Goal: Find specific fact: Find specific fact

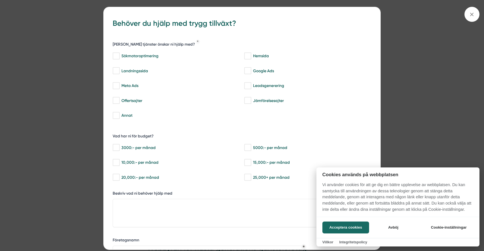
scroll to position [872, 0]
click at [470, 14] on div at bounding box center [242, 125] width 484 height 251
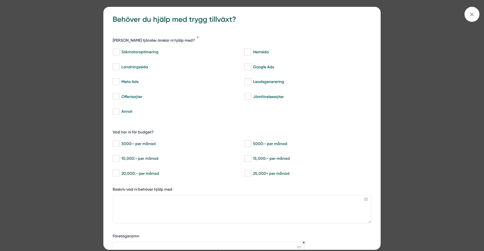
scroll to position [5, 0]
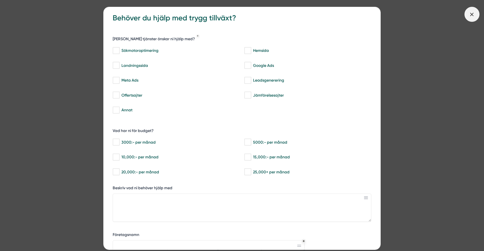
click at [474, 16] on icon at bounding box center [471, 14] width 6 height 6
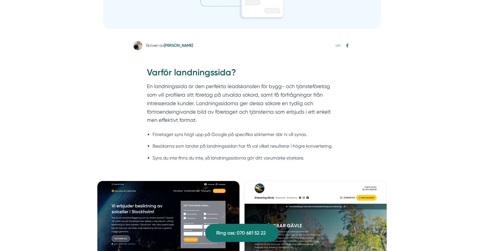
scroll to position [0, 0]
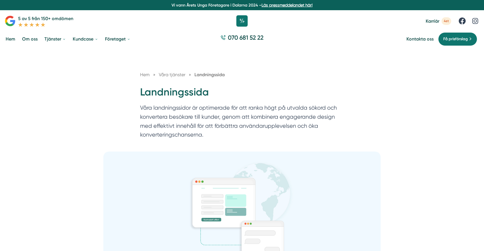
click at [12, 39] on link "Hem" at bounding box center [11, 39] width 12 height 14
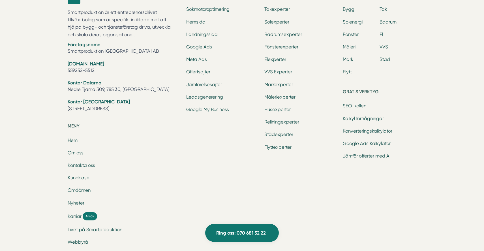
scroll to position [1839, 0]
click at [84, 71] on li "Org.nr 559252-5512" at bounding box center [124, 68] width 112 height 14
copy li "5512"
click at [84, 71] on li "Org.nr 559252-5512" at bounding box center [124, 68] width 112 height 14
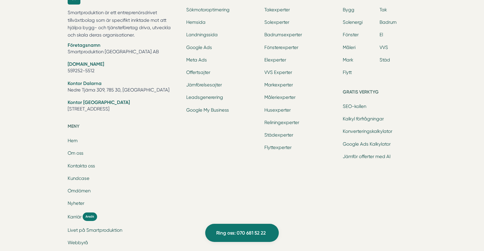
click at [84, 71] on li "Org.nr 559252-5512" at bounding box center [124, 68] width 112 height 14
